Goal: Task Accomplishment & Management: Complete application form

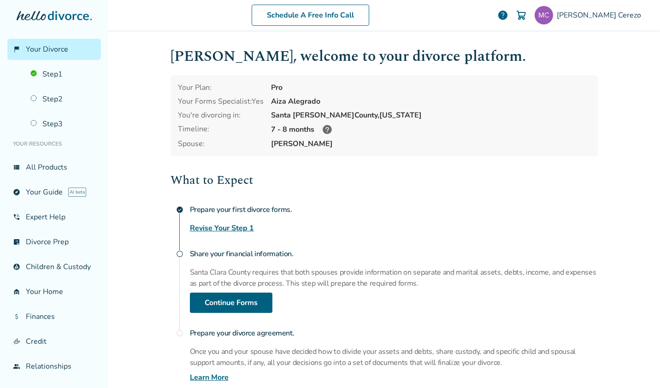
click at [51, 104] on link "Step 2" at bounding box center [63, 99] width 76 height 21
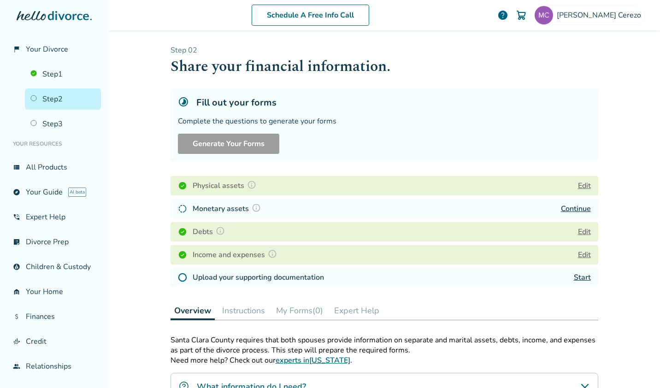
click at [565, 210] on link "Continue" at bounding box center [576, 209] width 30 height 10
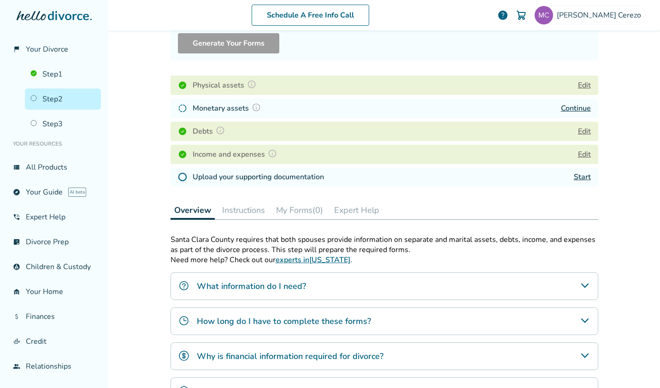
scroll to position [108, 0]
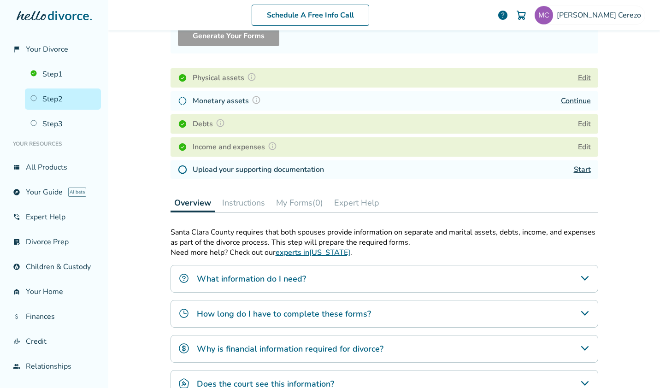
click at [56, 127] on link "Step 3" at bounding box center [63, 123] width 76 height 21
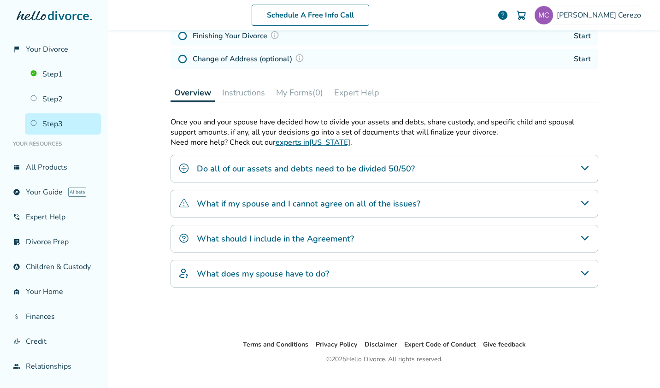
scroll to position [142, 0]
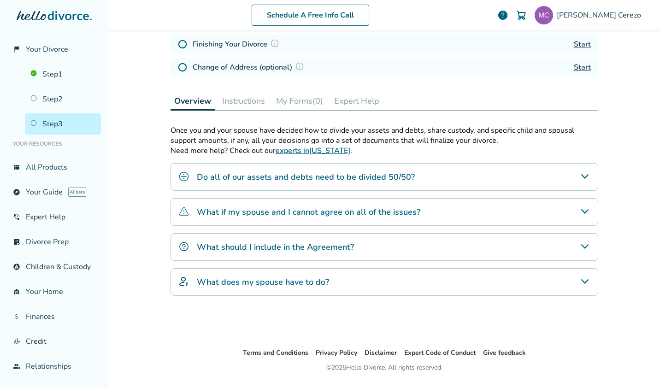
click at [58, 106] on link "Step 2" at bounding box center [63, 99] width 76 height 21
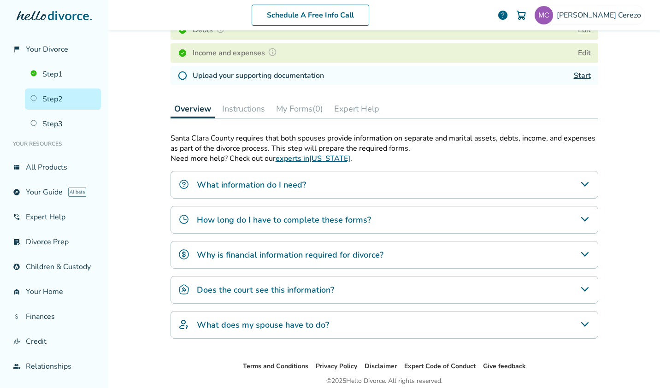
scroll to position [238, 0]
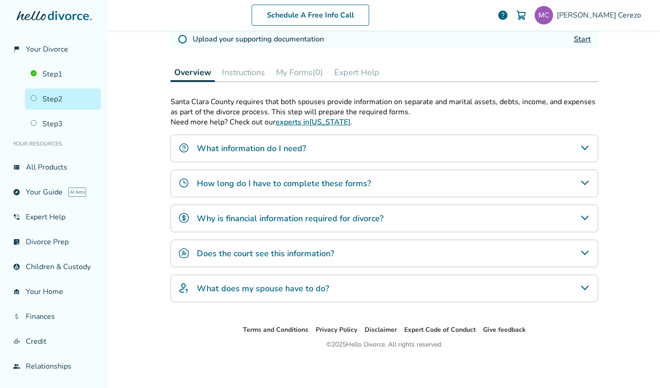
click at [334, 258] on div "Does the court see this information?" at bounding box center [385, 254] width 428 height 28
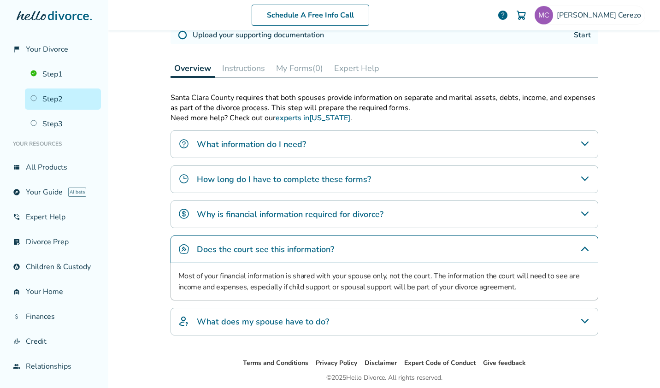
scroll to position [248, 0]
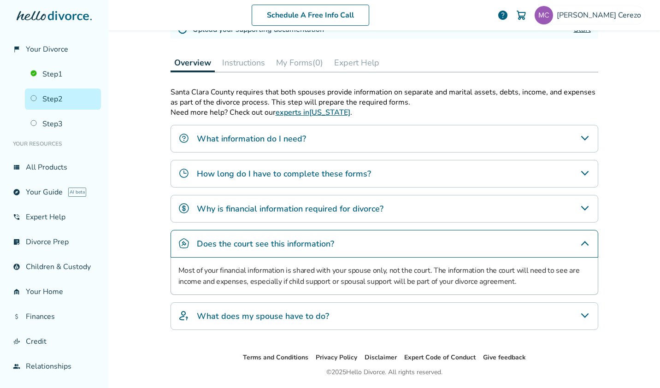
click at [580, 317] on icon "What does my spouse have to do?" at bounding box center [585, 315] width 11 height 11
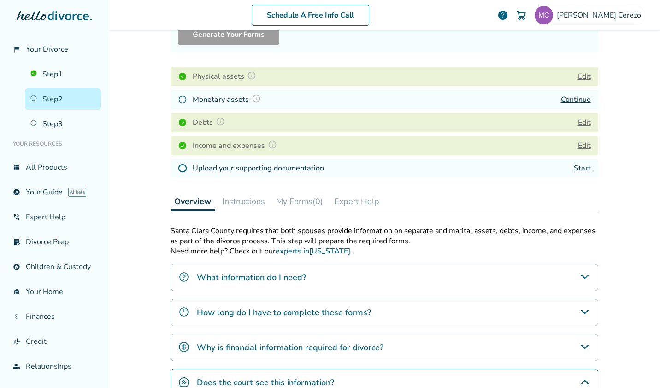
scroll to position [112, 0]
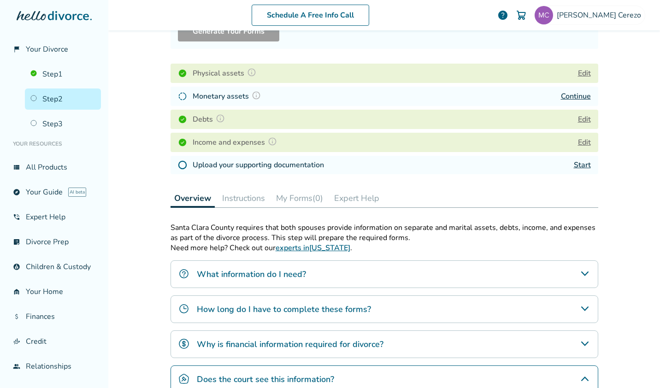
click at [245, 200] on button "Instructions" at bounding box center [244, 198] width 50 height 18
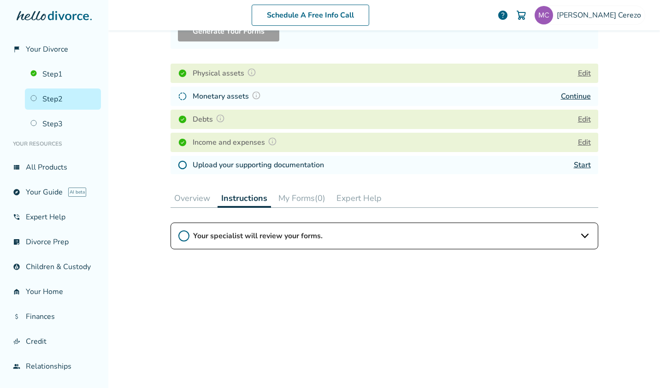
click at [303, 203] on button "My Forms (0)" at bounding box center [302, 198] width 54 height 18
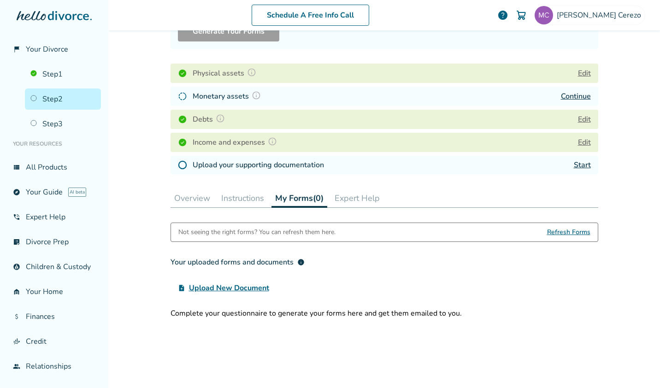
click at [360, 202] on button "Expert Help" at bounding box center [357, 198] width 53 height 18
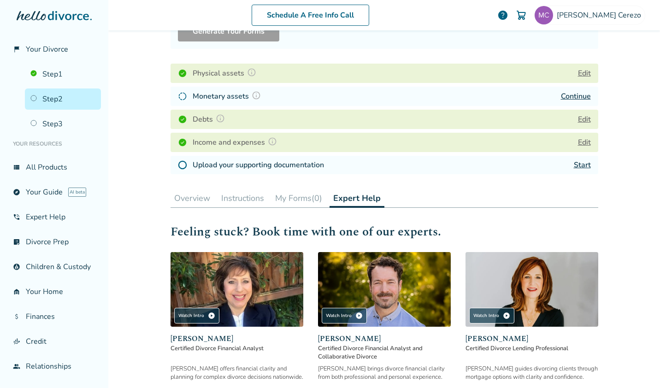
click at [304, 202] on button "My Forms (0)" at bounding box center [299, 198] width 54 height 18
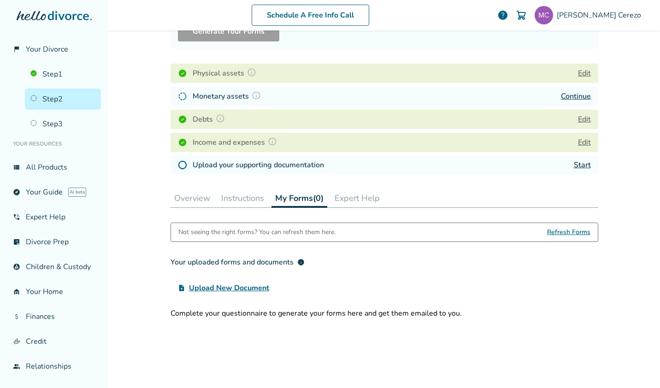
click at [569, 232] on span "Refresh Forms" at bounding box center [568, 232] width 43 height 18
click at [570, 236] on span "Refresh Forms" at bounding box center [568, 232] width 43 height 18
click at [248, 204] on button "Instructions" at bounding box center [243, 198] width 50 height 18
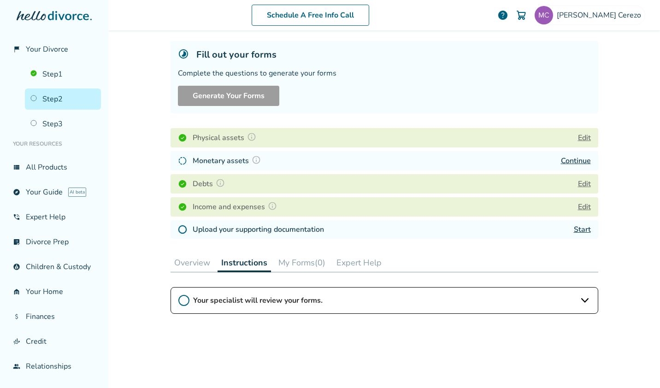
scroll to position [48, 0]
click at [231, 168] on div "Monetary assets Continue" at bounding box center [385, 160] width 428 height 19
click at [231, 162] on h4 "Monetary assets" at bounding box center [228, 161] width 71 height 12
click at [573, 163] on link "Continue" at bounding box center [576, 161] width 30 height 10
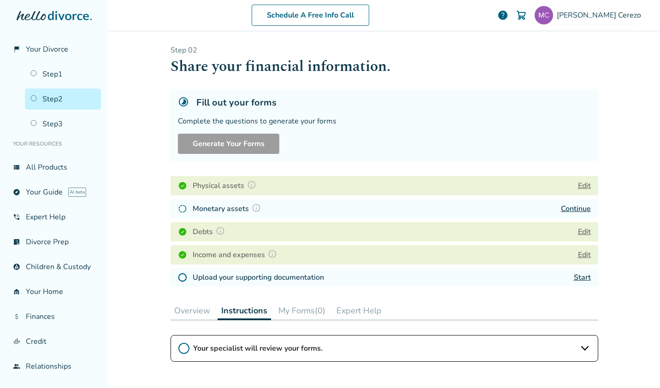
click at [574, 210] on link "Continue" at bounding box center [576, 209] width 30 height 10
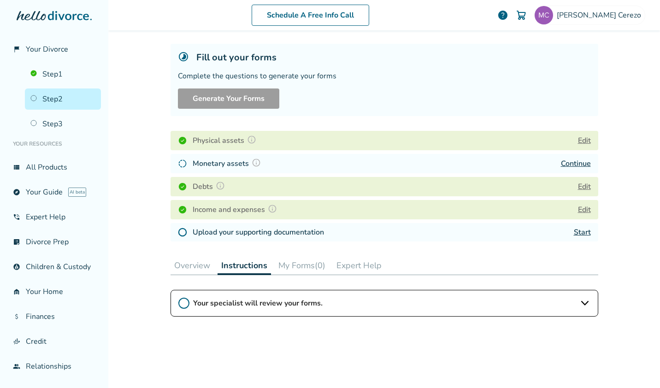
scroll to position [47, 0]
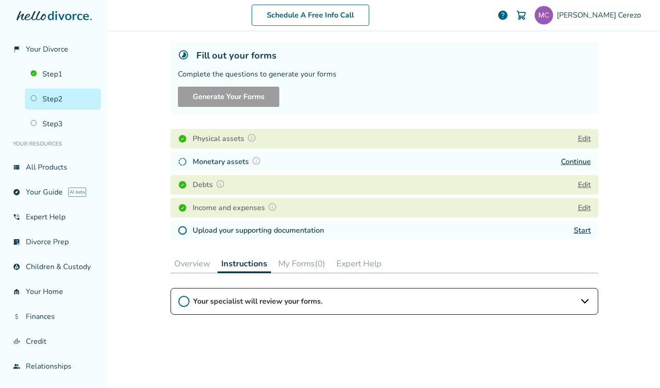
click at [580, 233] on link "Start" at bounding box center [582, 230] width 17 height 10
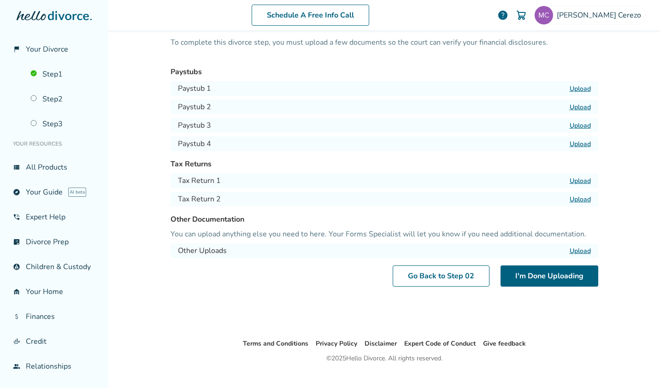
scroll to position [45, 0]
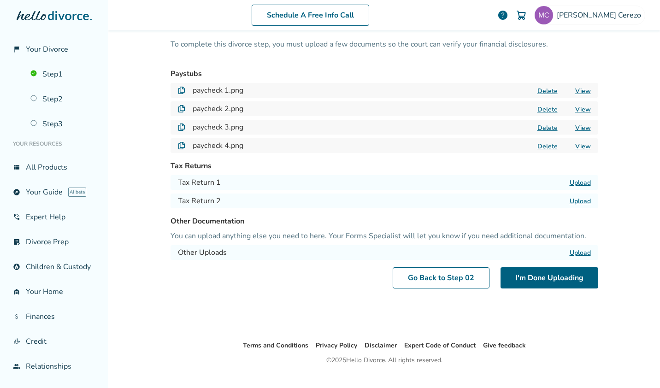
click at [628, 237] on div "Schedule A Free Info Call [PERSON_NAME] help Schedule A Free Call [PERSON_NAME]…" at bounding box center [384, 194] width 552 height 388
click at [549, 284] on button "I'm Done Uploading" at bounding box center [550, 277] width 98 height 21
